Goal: Information Seeking & Learning: Learn about a topic

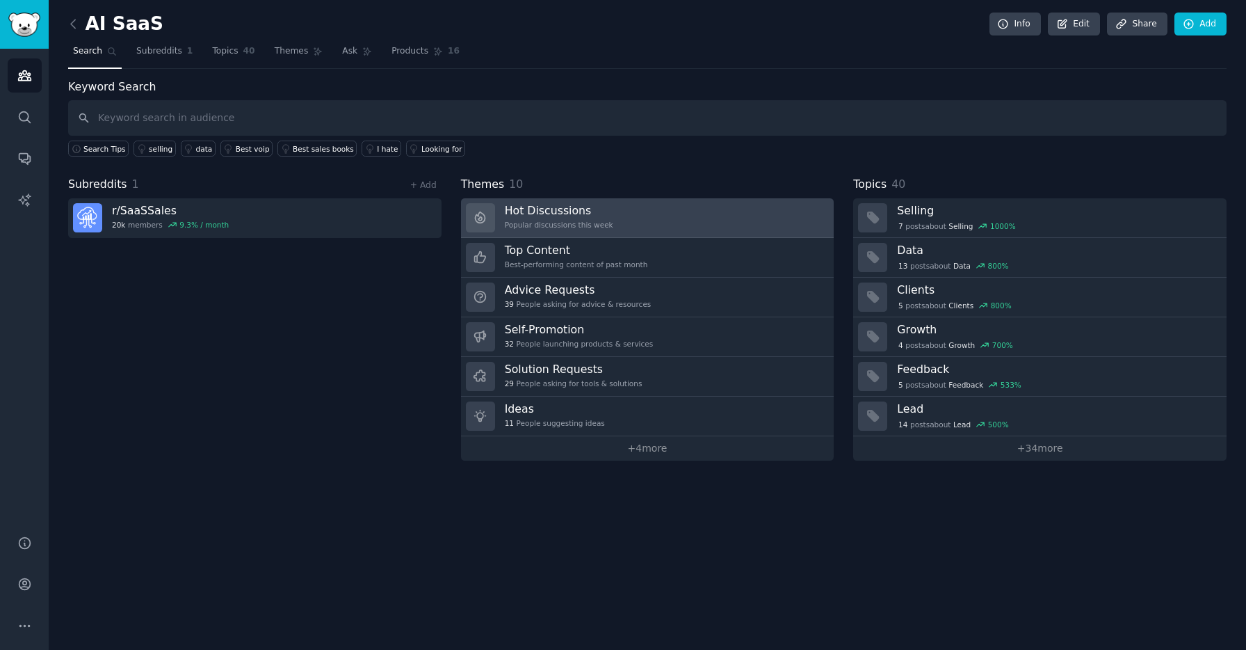
click at [691, 220] on link "Hot Discussions Popular discussions this week" at bounding box center [647, 218] width 373 height 40
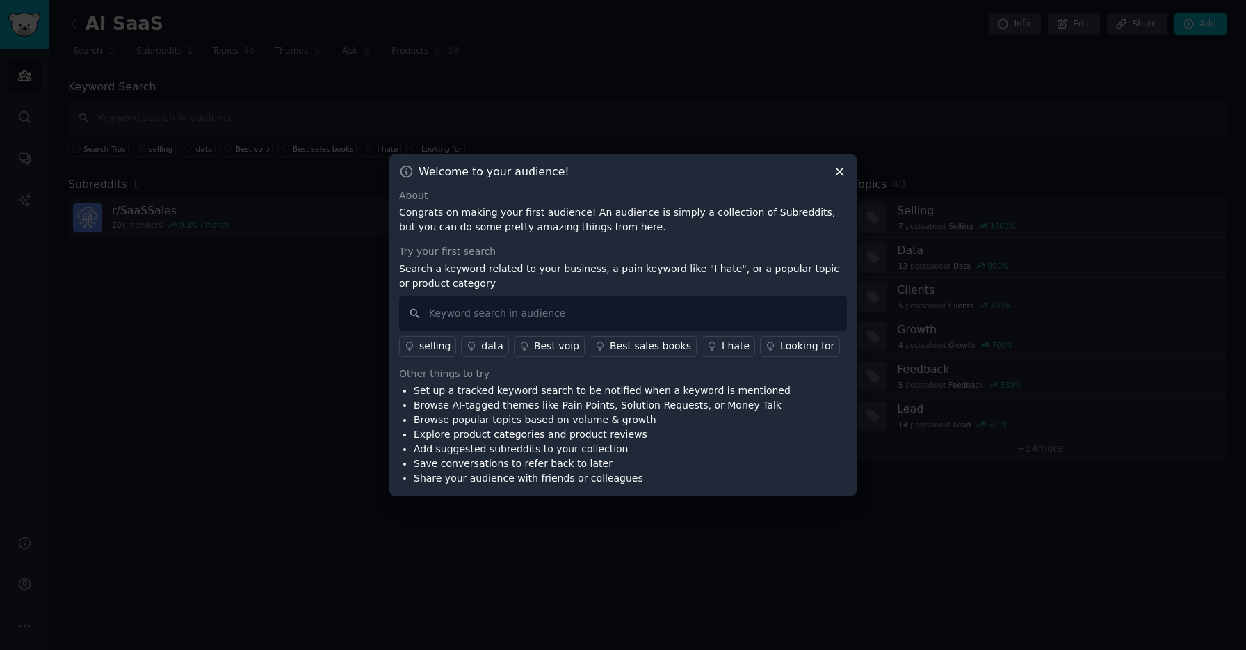
click at [835, 169] on icon at bounding box center [839, 171] width 15 height 15
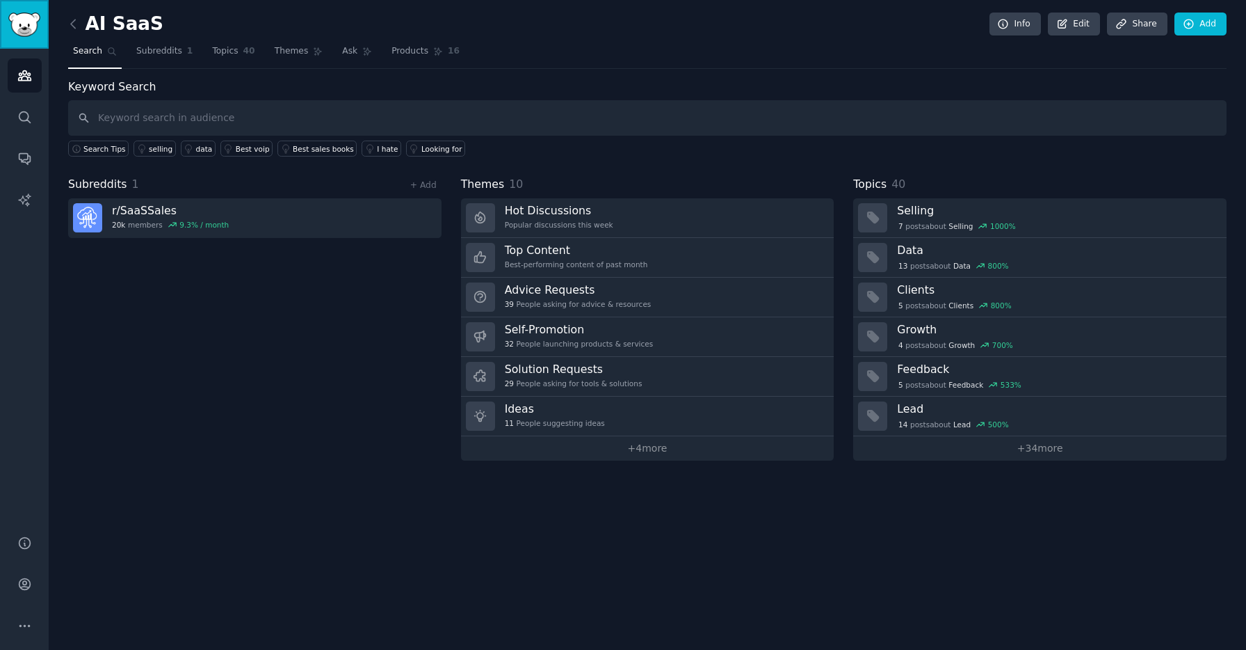
click at [32, 32] on img "Sidebar" at bounding box center [24, 25] width 32 height 24
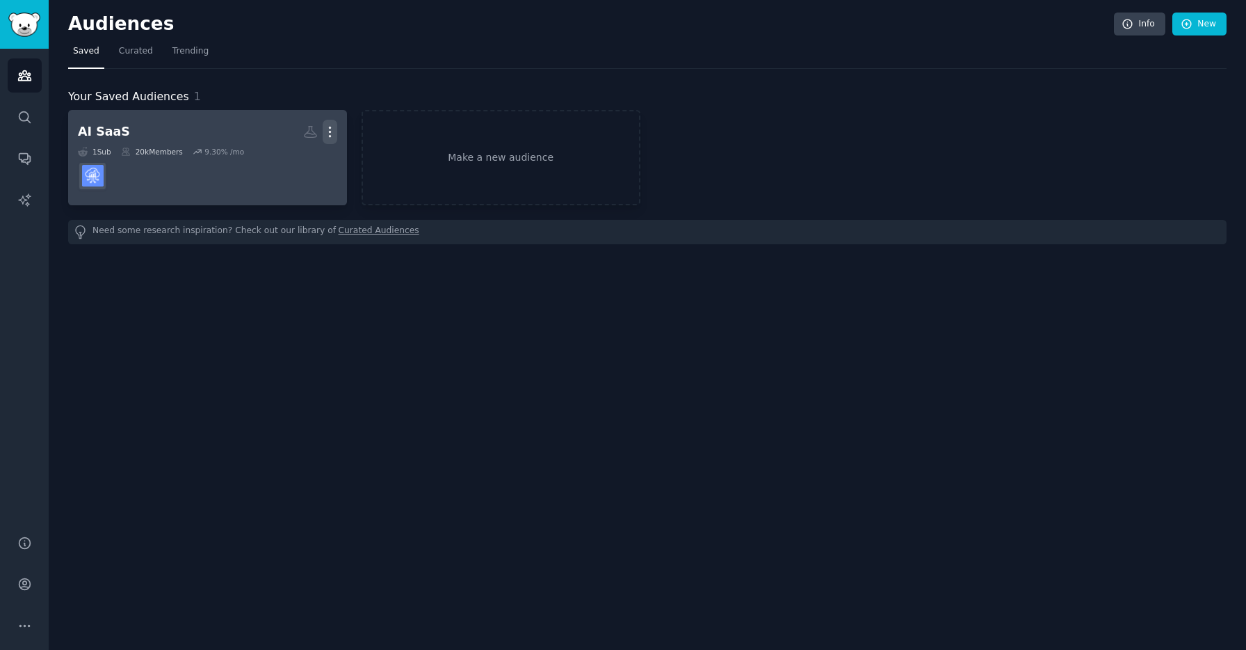
click at [335, 122] on button "More" at bounding box center [330, 132] width 15 height 24
click at [302, 161] on p "Delete" at bounding box center [292, 161] width 32 height 15
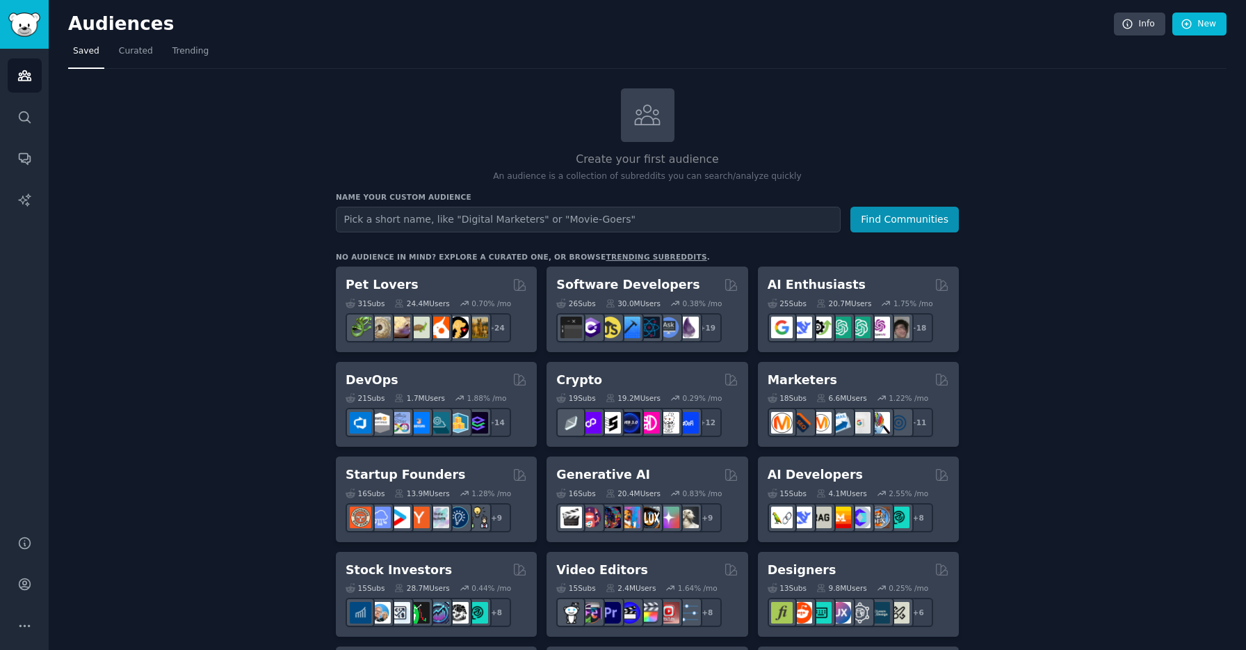
click at [457, 219] on input "text" at bounding box center [588, 220] width 505 height 26
type input "SideProject"
click at [851, 207] on button "Find Communities" at bounding box center [905, 220] width 108 height 26
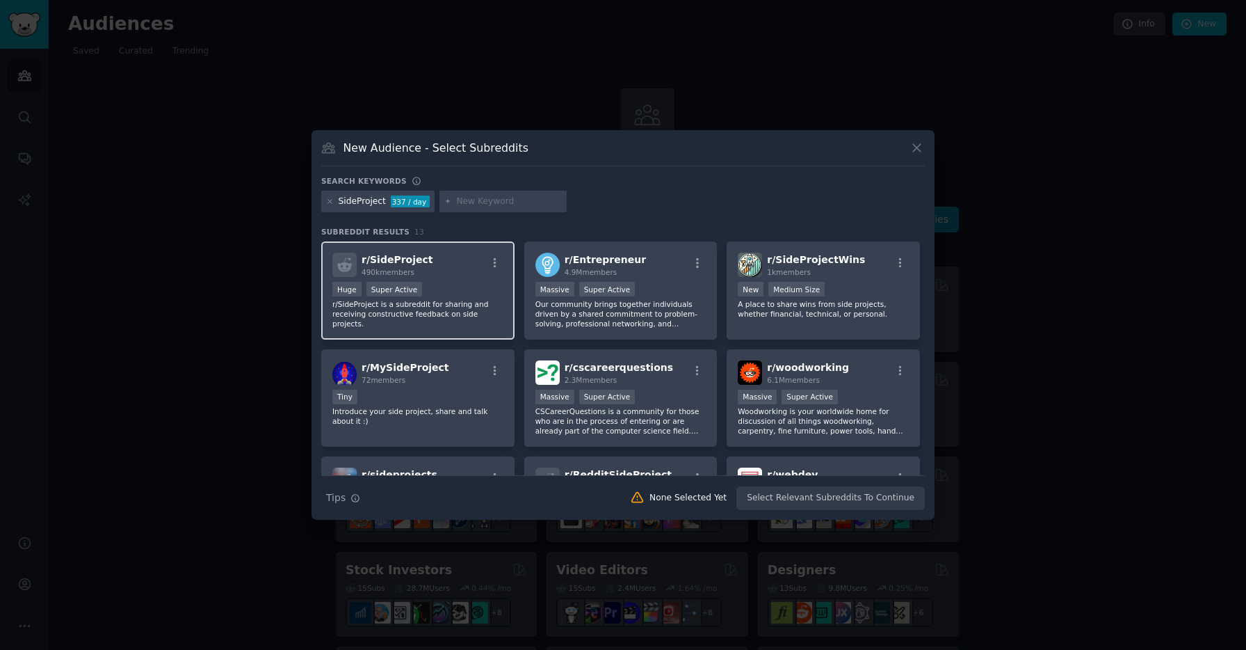
click at [451, 271] on div "r/ SideProject 490k members" at bounding box center [417, 264] width 171 height 24
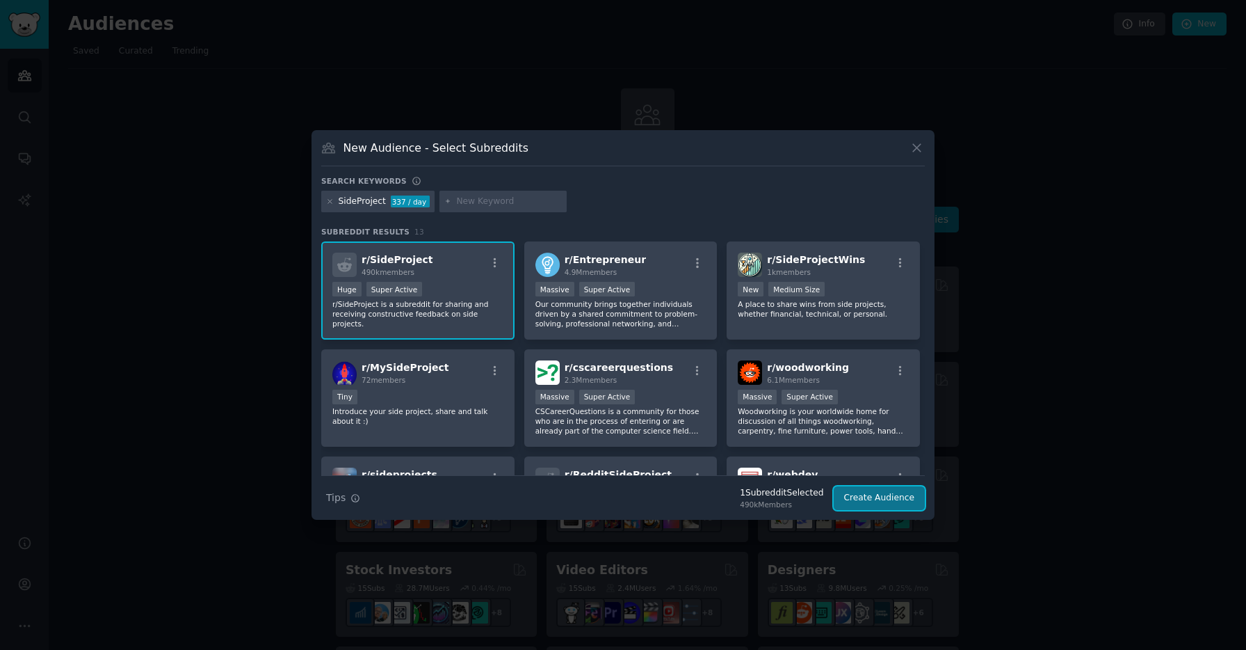
click at [858, 494] on button "Create Audience" at bounding box center [880, 498] width 92 height 24
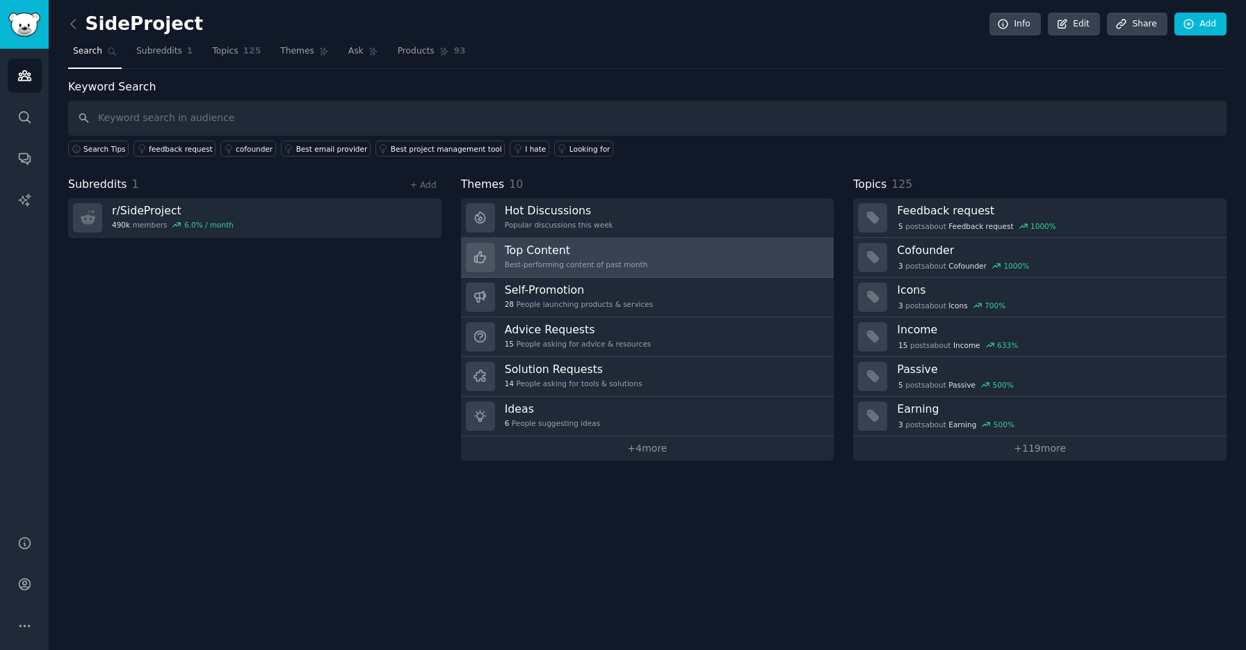
click at [586, 268] on div "Best-performing content of past month" at bounding box center [576, 264] width 143 height 10
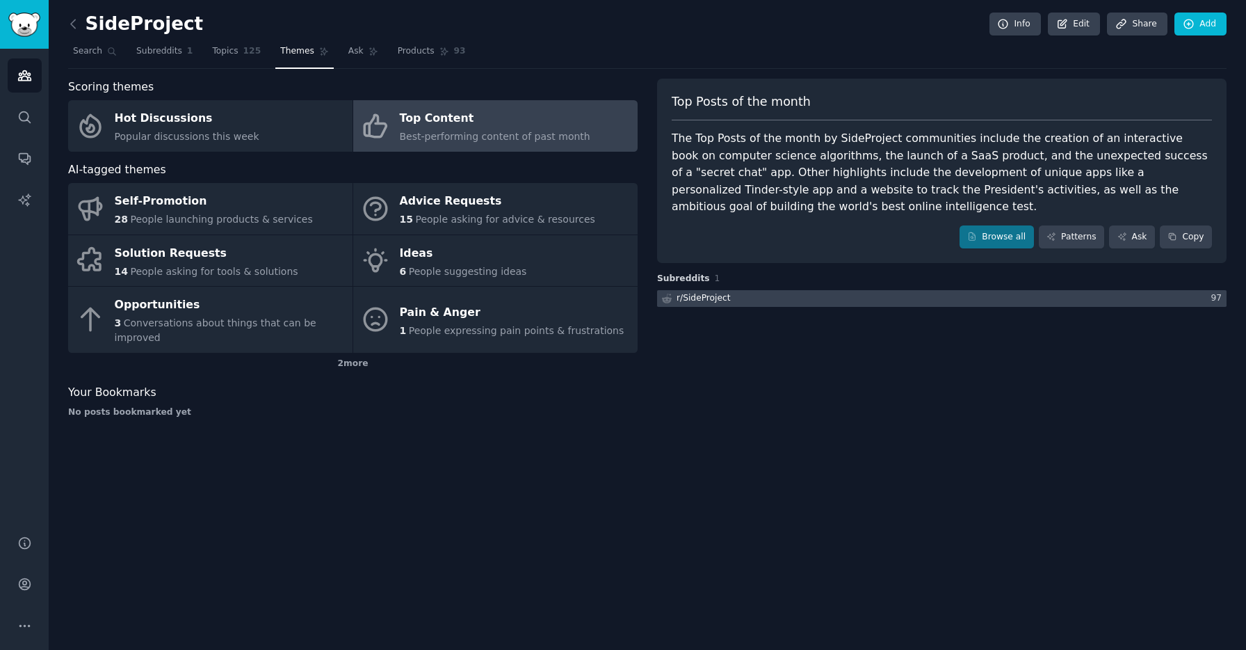
click at [706, 300] on div "r/ SideProject" at bounding box center [704, 298] width 54 height 13
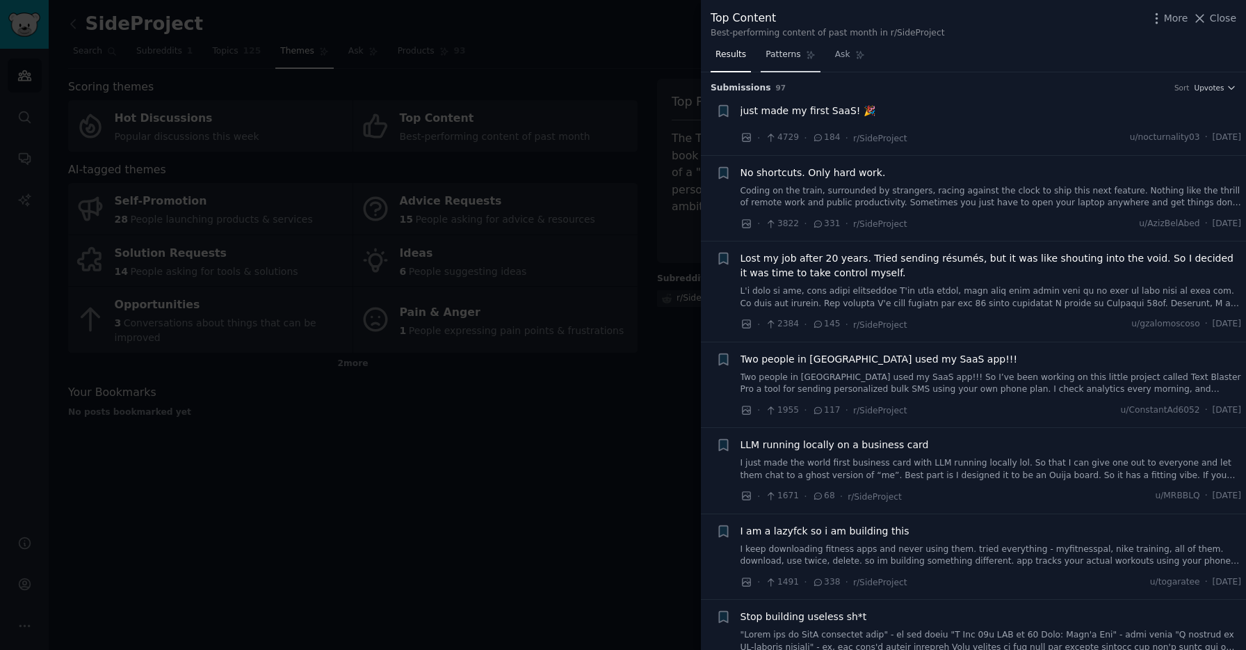
click at [782, 56] on span "Patterns" at bounding box center [783, 55] width 35 height 13
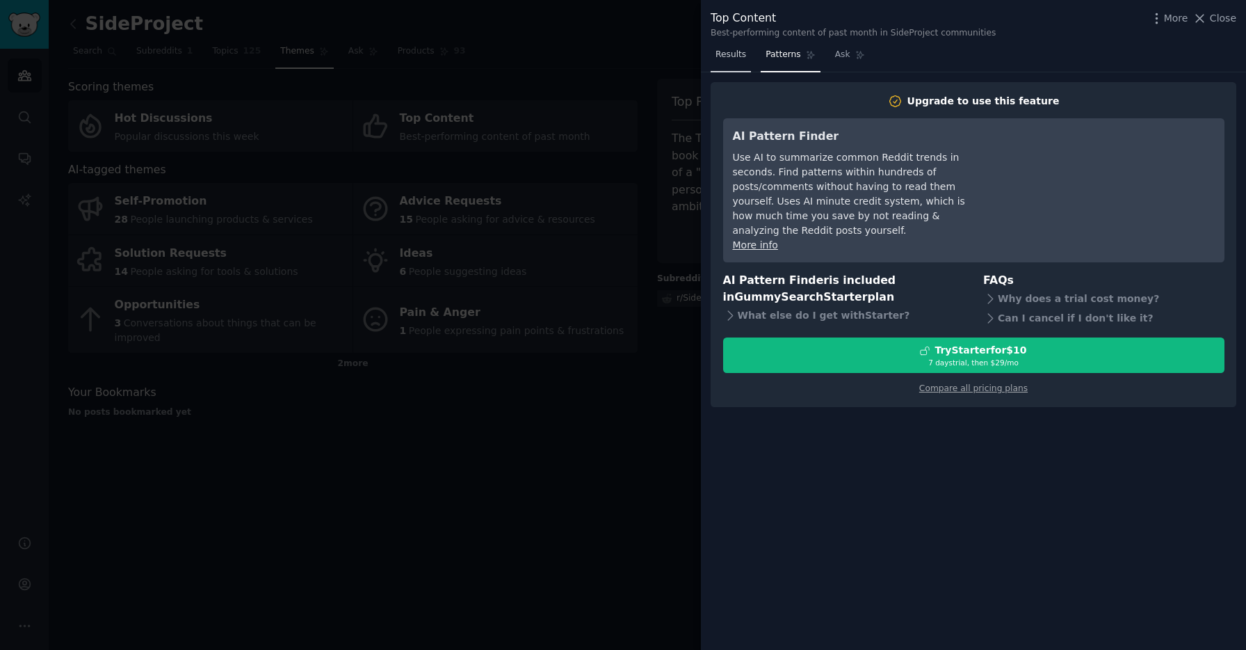
click at [743, 61] on link "Results" at bounding box center [731, 58] width 40 height 29
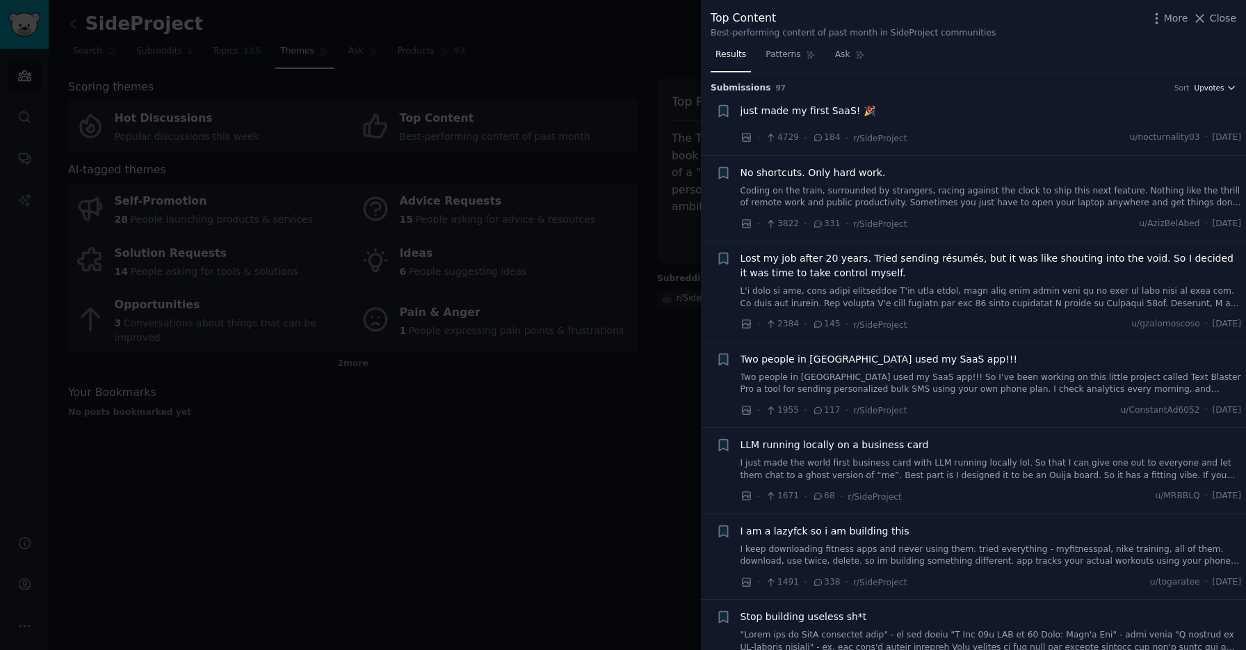
click at [1220, 90] on span "Upvotes" at bounding box center [1209, 88] width 30 height 10
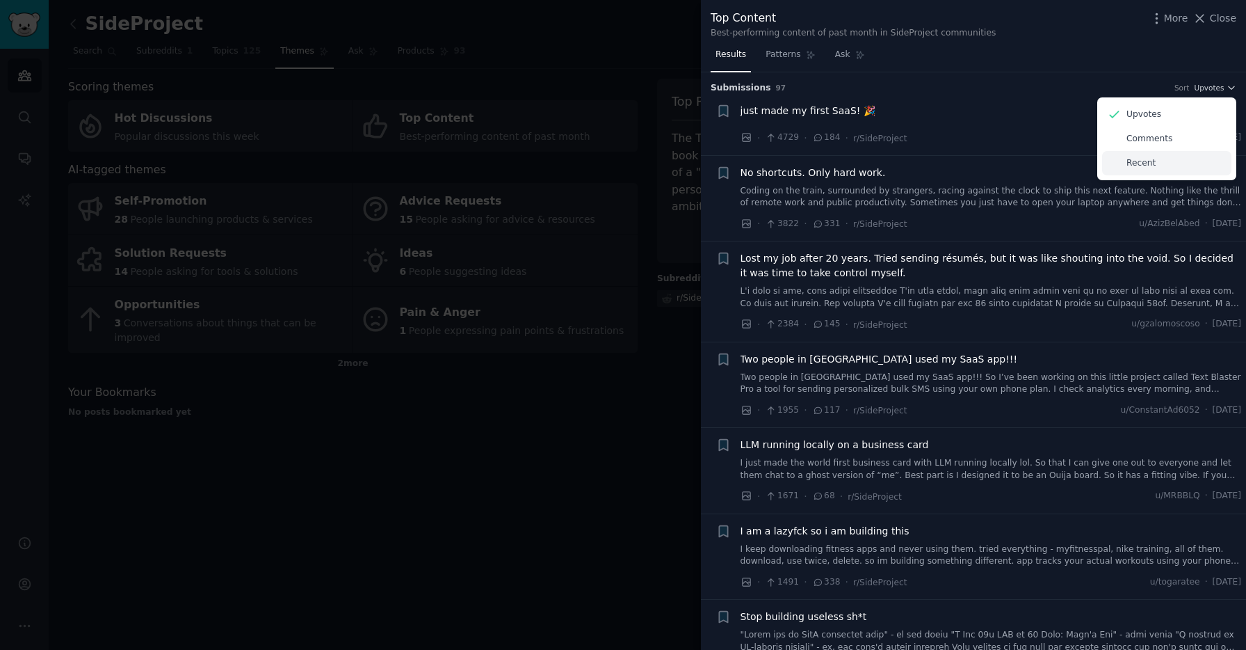
click at [1191, 155] on div "Recent" at bounding box center [1166, 163] width 129 height 24
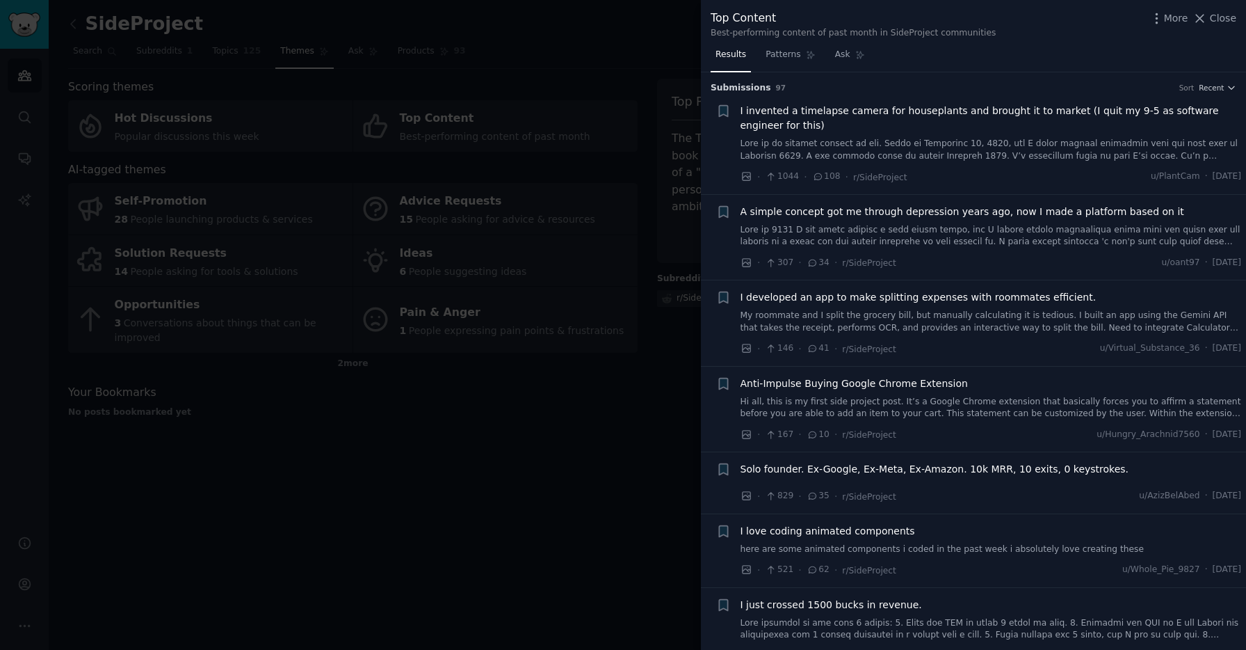
click at [1068, 123] on span "I invented a timelapse camera for houseplants and brought it to market (I quit …" at bounding box center [991, 118] width 501 height 29
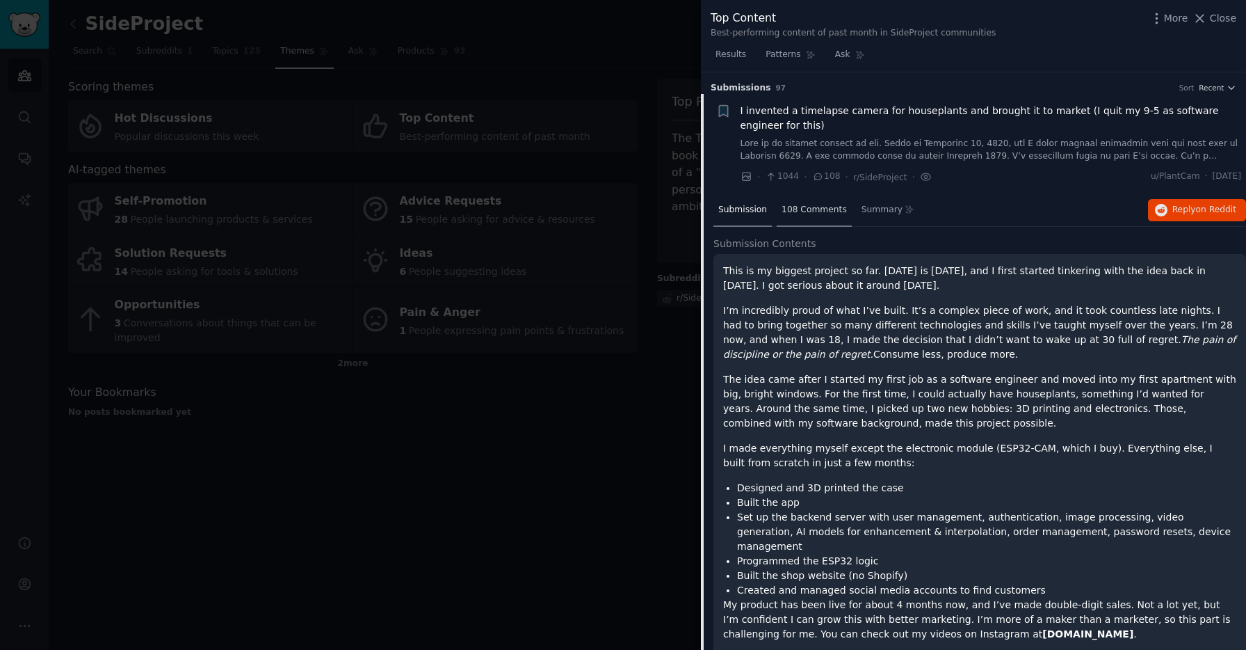
click at [810, 217] on div "108 Comments" at bounding box center [814, 210] width 75 height 33
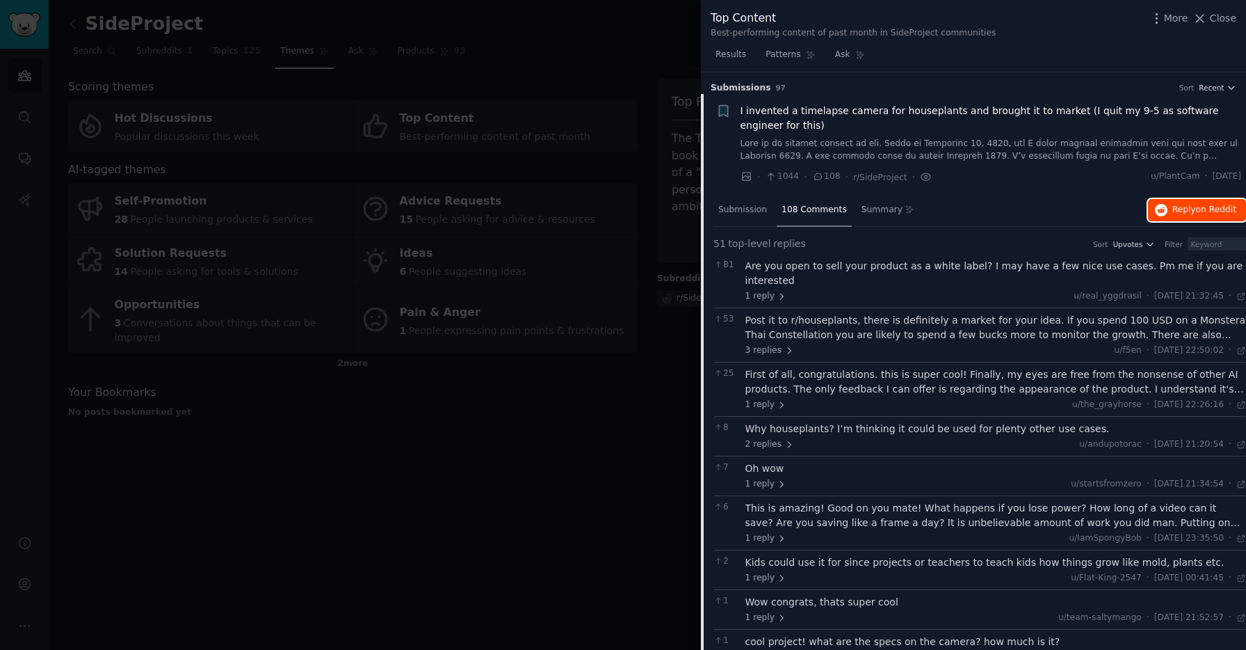
click at [1191, 200] on button "Reply on Reddit" at bounding box center [1197, 210] width 98 height 22
click at [887, 213] on span "Summary" at bounding box center [882, 210] width 41 height 13
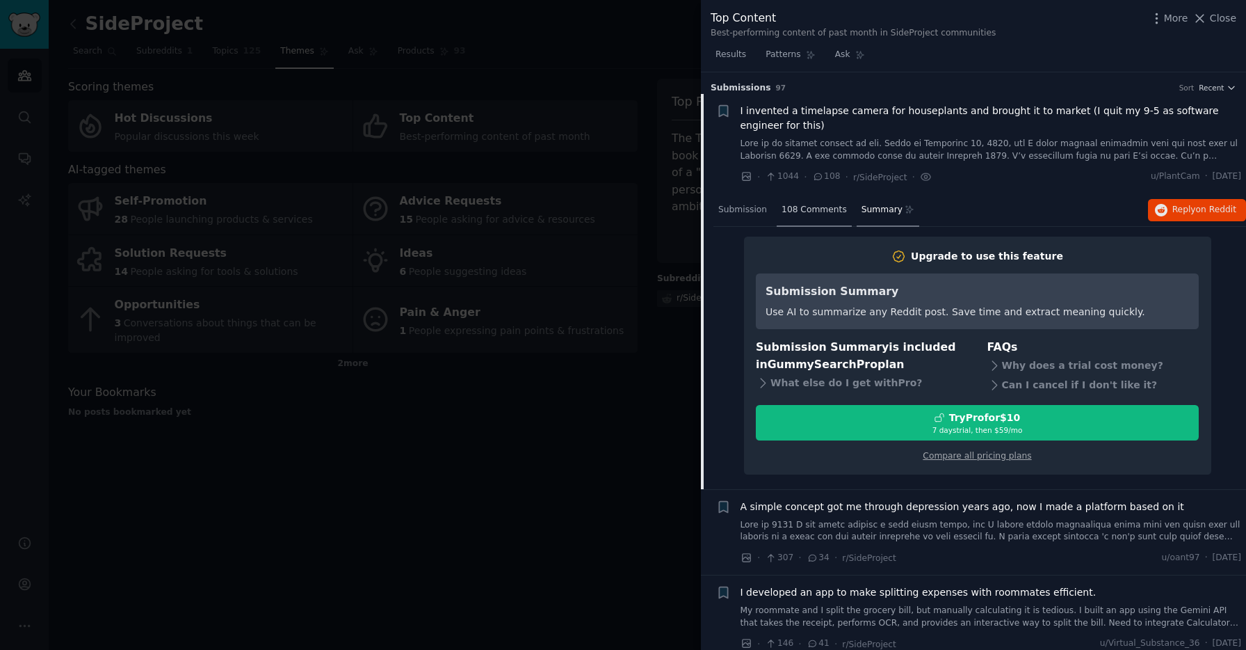
click at [791, 212] on span "108 Comments" at bounding box center [814, 210] width 65 height 13
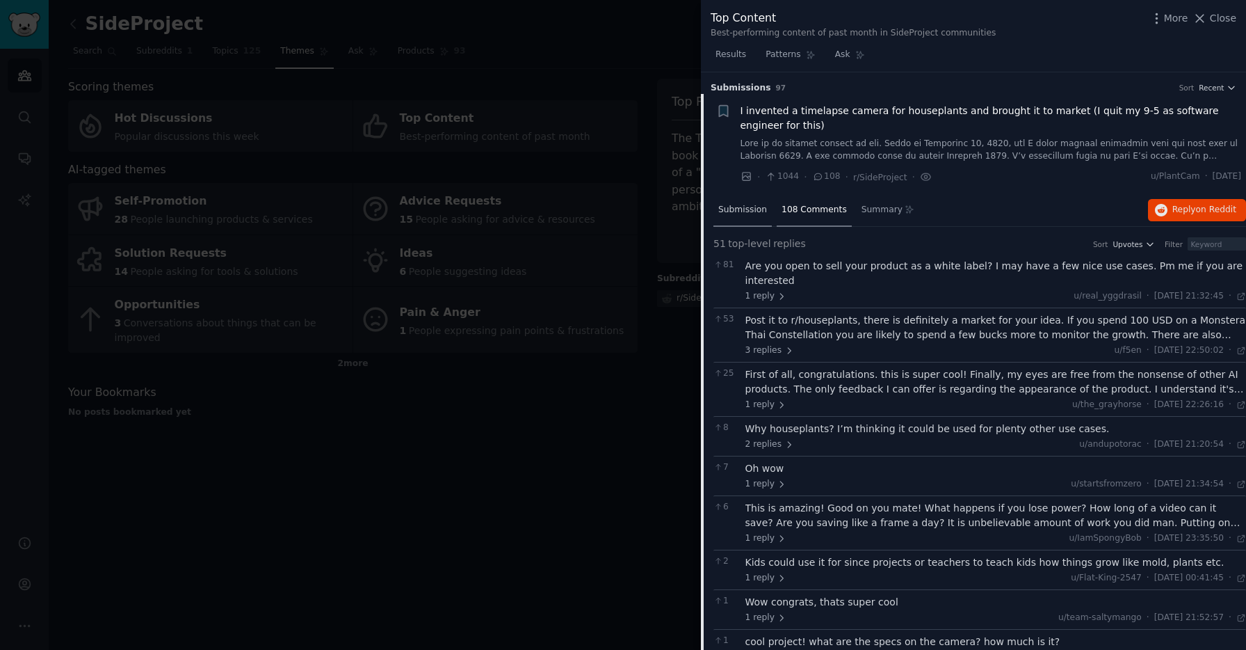
click at [766, 210] on div "Submission" at bounding box center [743, 210] width 58 height 33
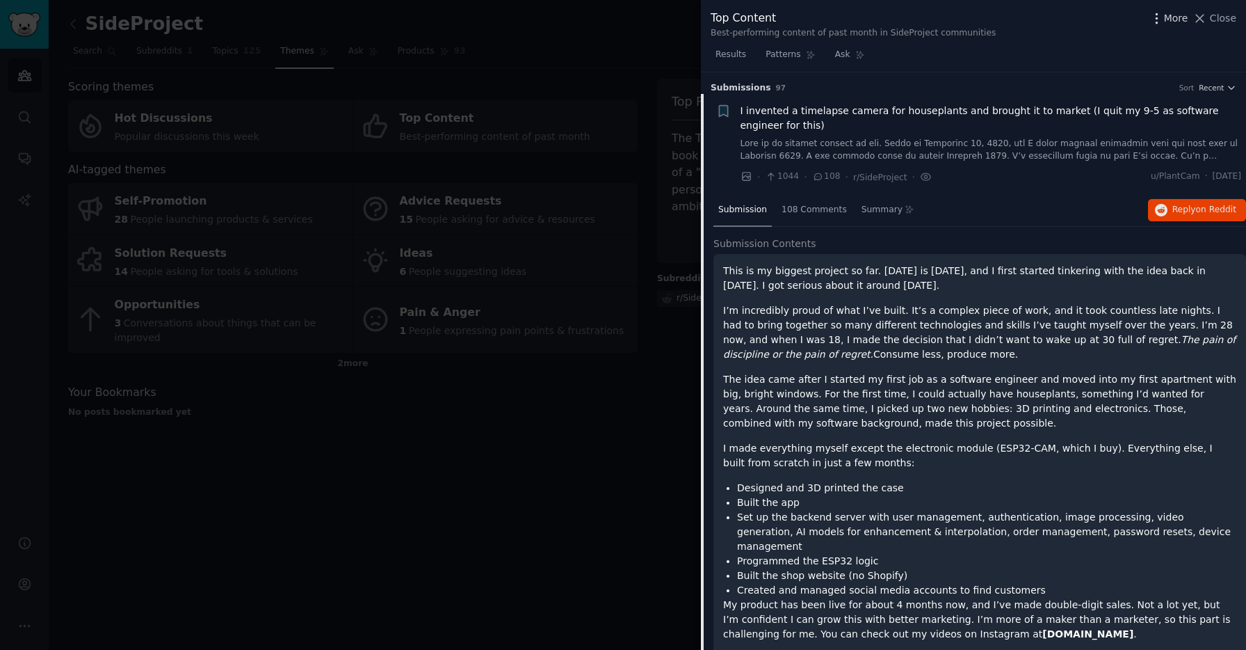
click at [1164, 22] on icon "button" at bounding box center [1157, 18] width 15 height 15
click at [1210, 15] on button "Close" at bounding box center [1215, 18] width 44 height 15
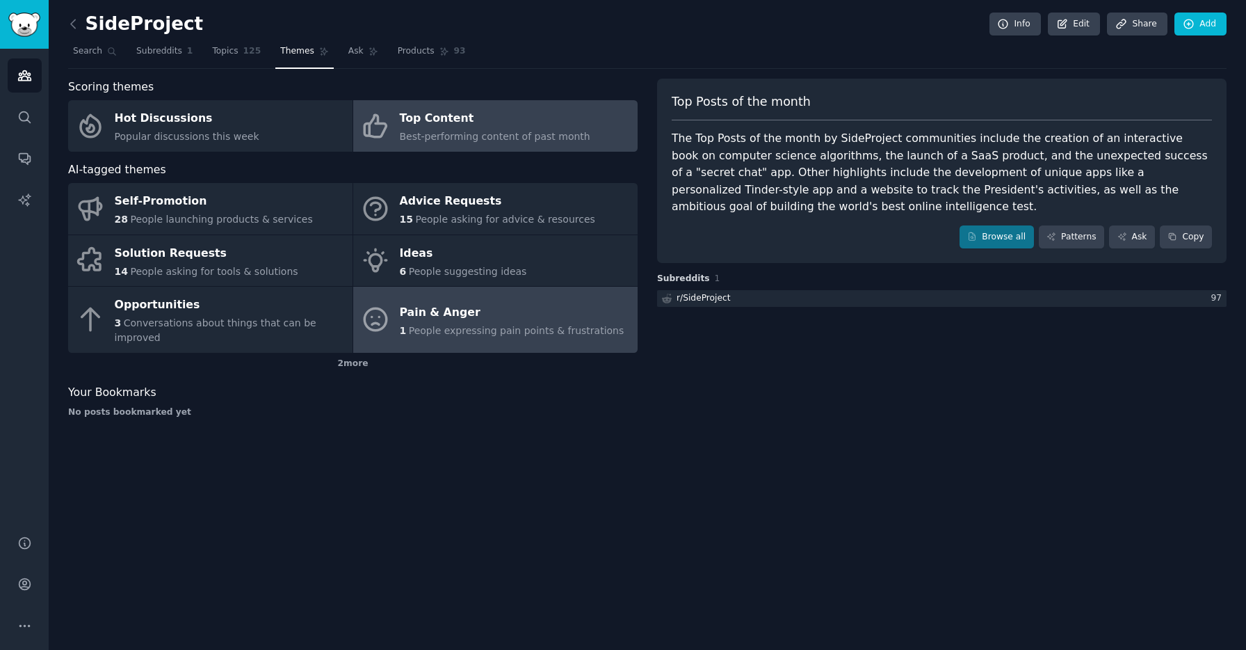
click at [495, 309] on div "Pain & Anger" at bounding box center [512, 312] width 225 height 22
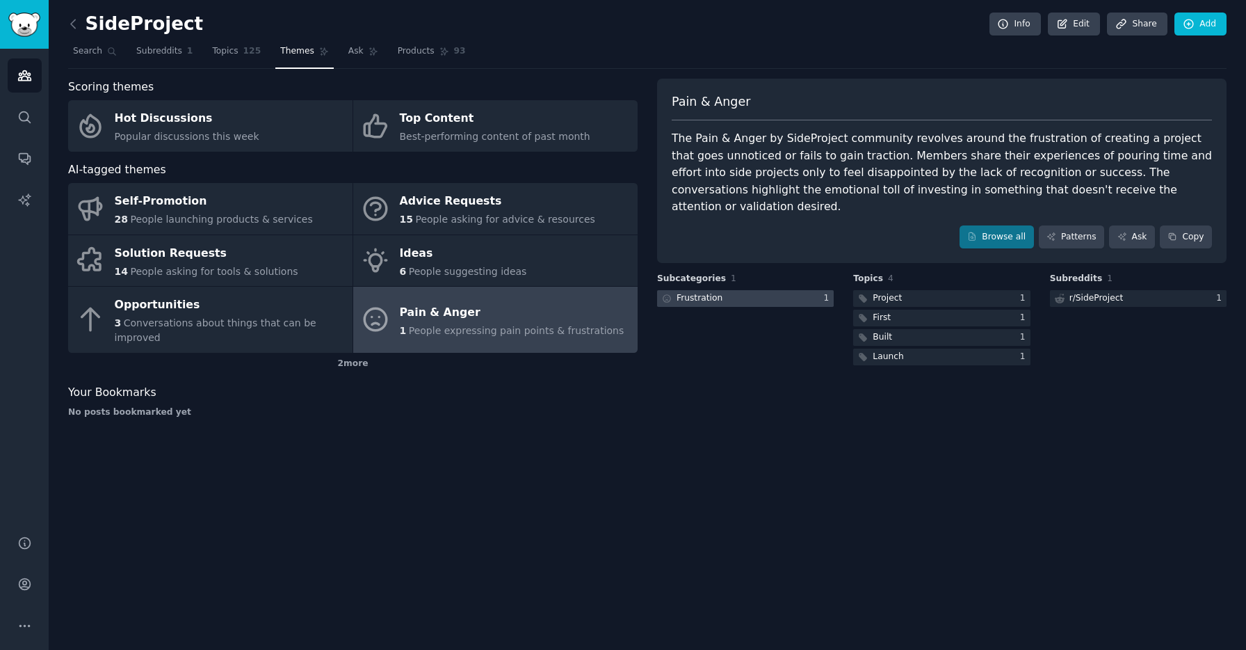
click at [818, 290] on div at bounding box center [745, 298] width 177 height 17
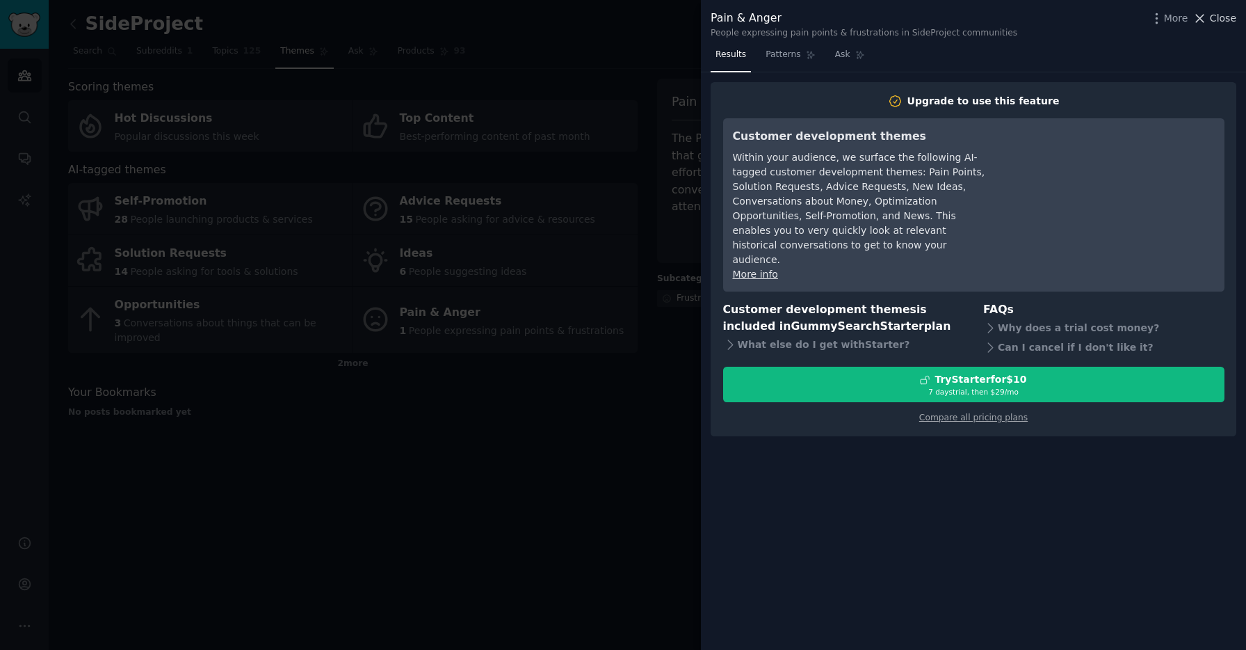
click at [1216, 19] on span "Close" at bounding box center [1223, 18] width 26 height 15
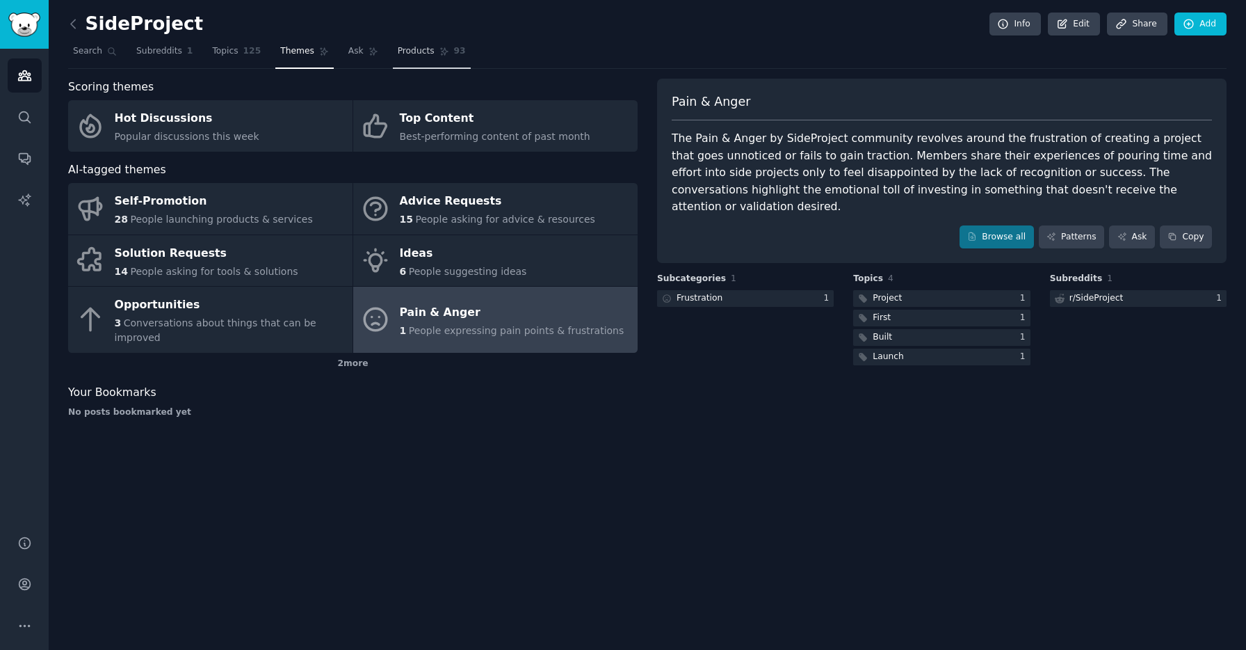
click at [440, 54] on icon at bounding box center [445, 52] width 10 height 10
